Goal: Task Accomplishment & Management: Manage account settings

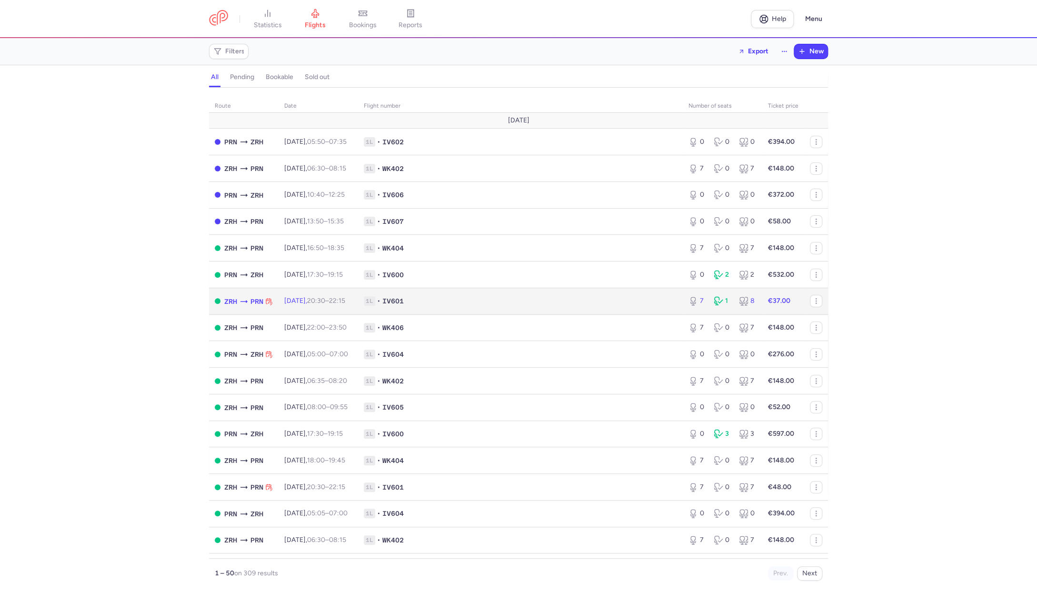
click at [376, 303] on td "1L • IV601" at bounding box center [520, 301] width 325 height 27
select select "hours"
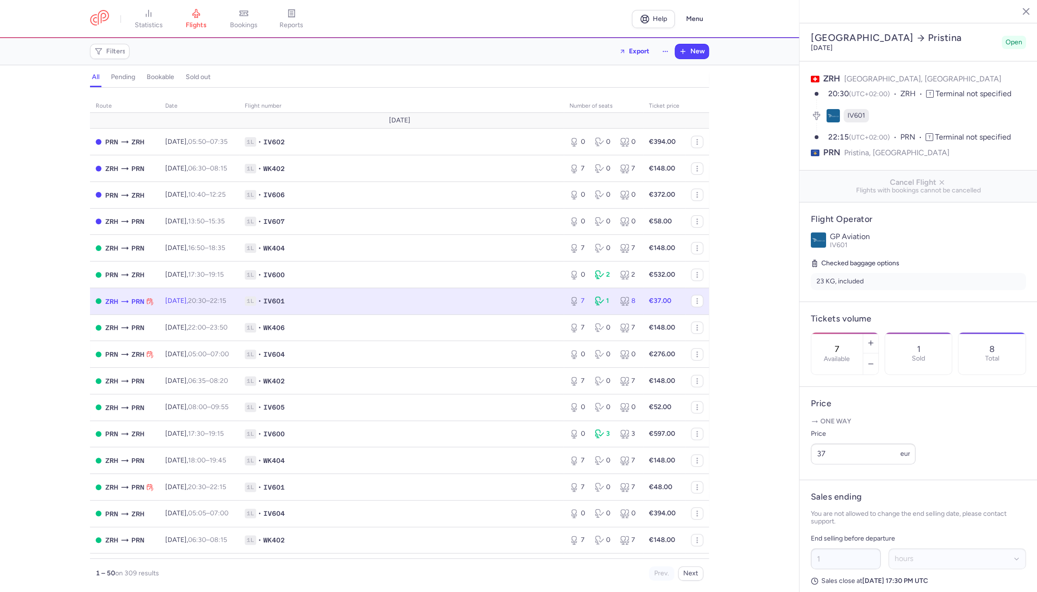
click at [556, 302] on span "1L • IV601" at bounding box center [401, 301] width 313 height 10
click at [841, 443] on input "37" at bounding box center [863, 453] width 105 height 21
type input "3"
type input "5"
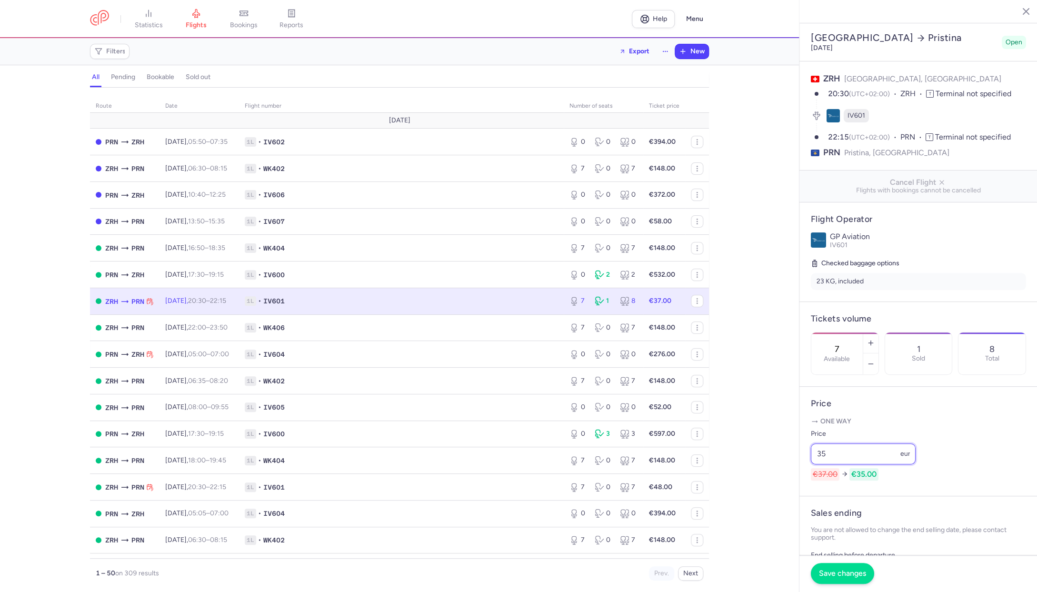
type input "35"
click at [846, 582] on button "Save changes" at bounding box center [842, 573] width 63 height 21
